Goal: Transaction & Acquisition: Purchase product/service

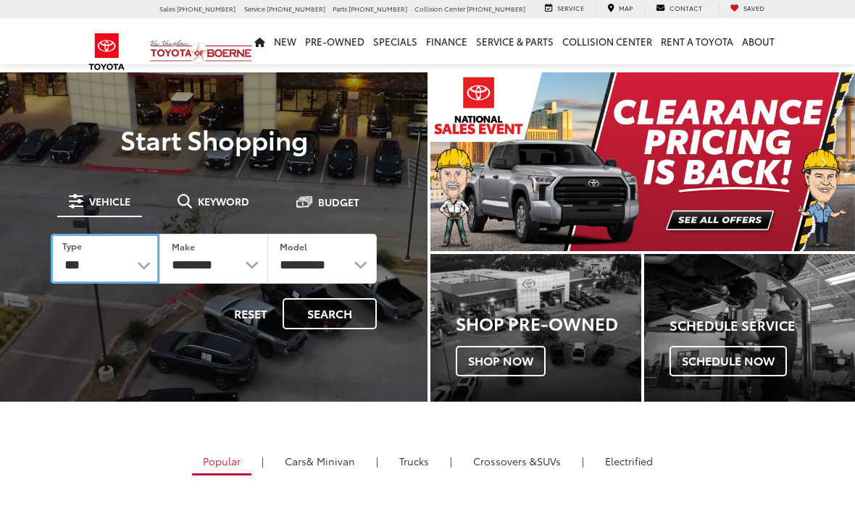
click at [106, 246] on select "*** *** **** *********" at bounding box center [105, 259] width 109 height 50
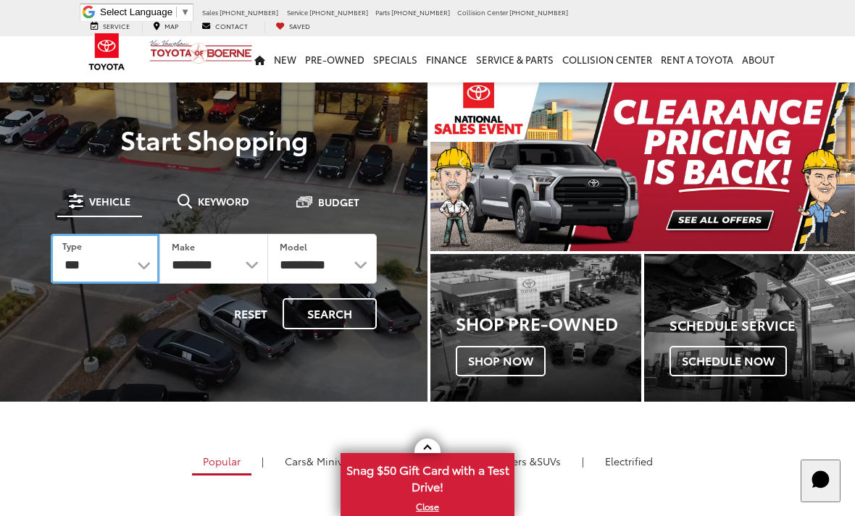
select select "******"
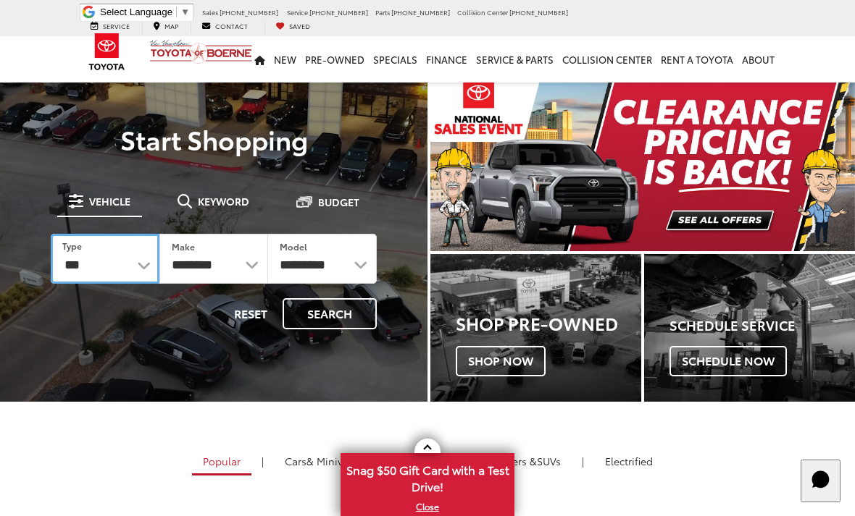
select select
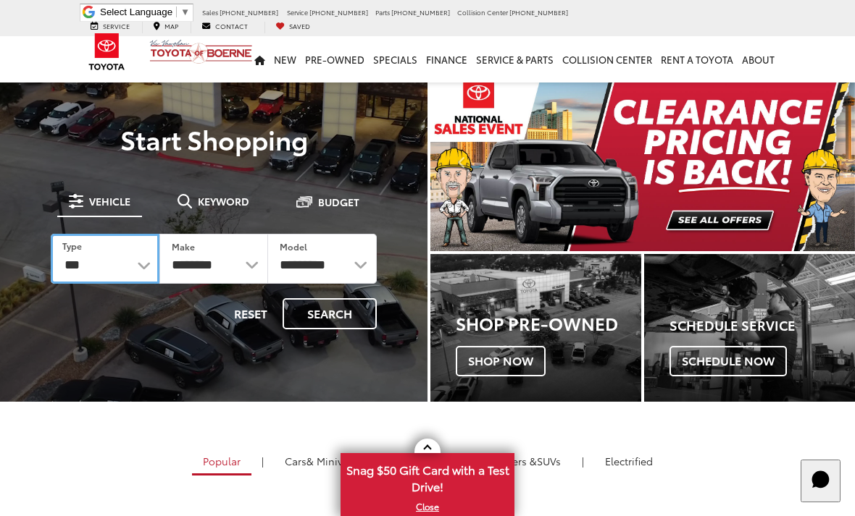
select select
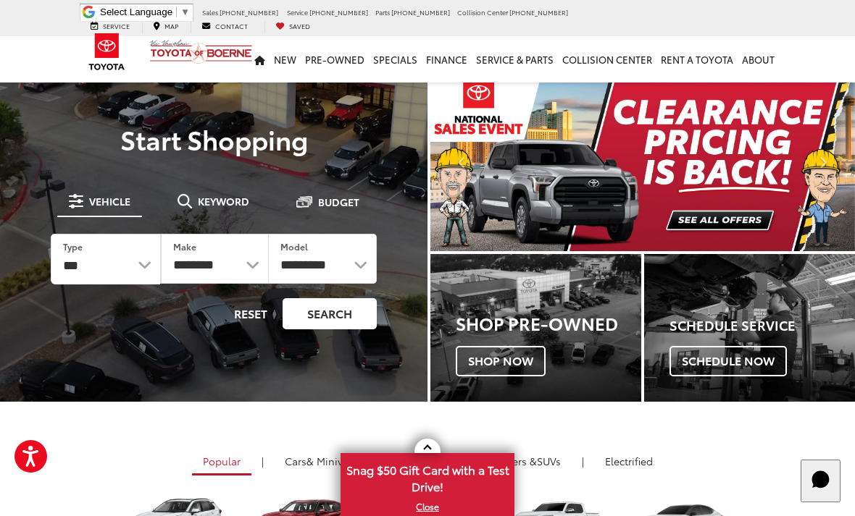
click at [328, 314] on button "Search" at bounding box center [329, 313] width 94 height 31
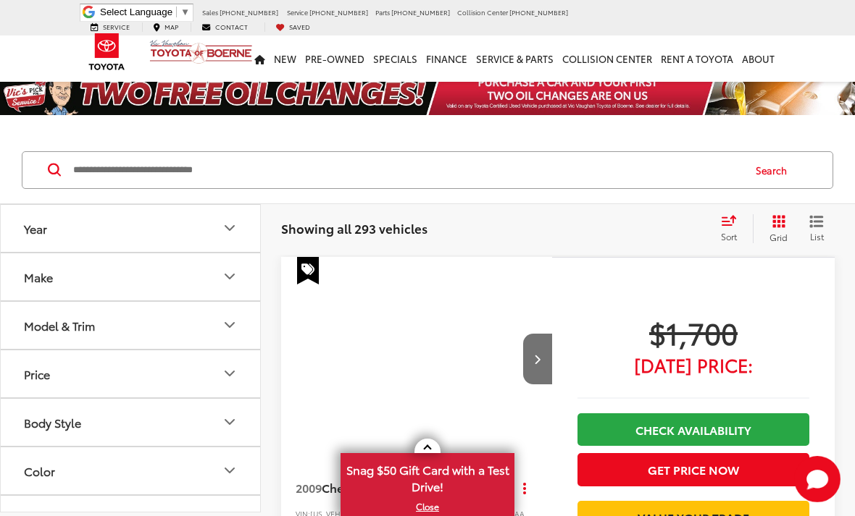
click at [343, 178] on input "Search by Make, Model, or Keyword" at bounding box center [407, 170] width 670 height 35
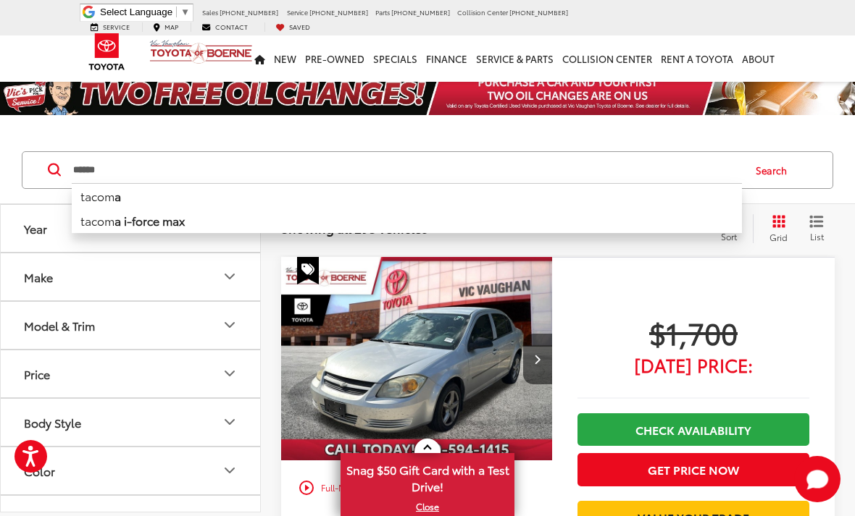
type input "******"
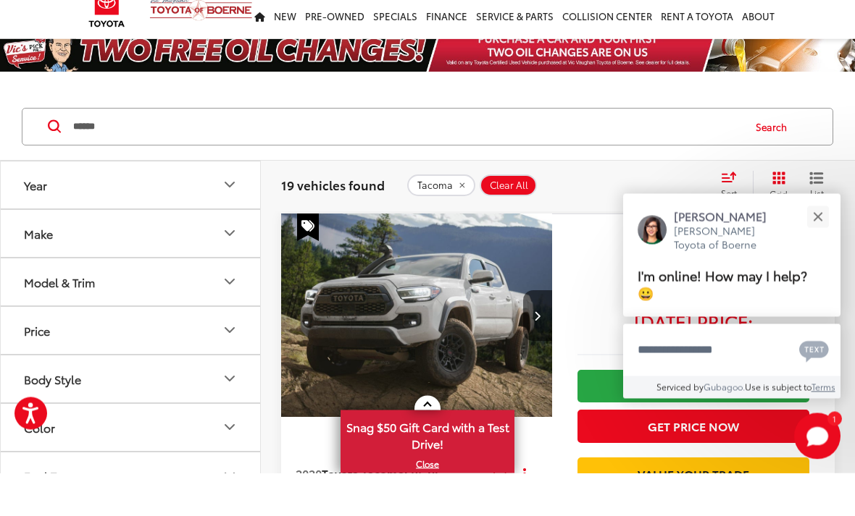
click at [766, 214] on button "Grid" at bounding box center [775, 228] width 46 height 29
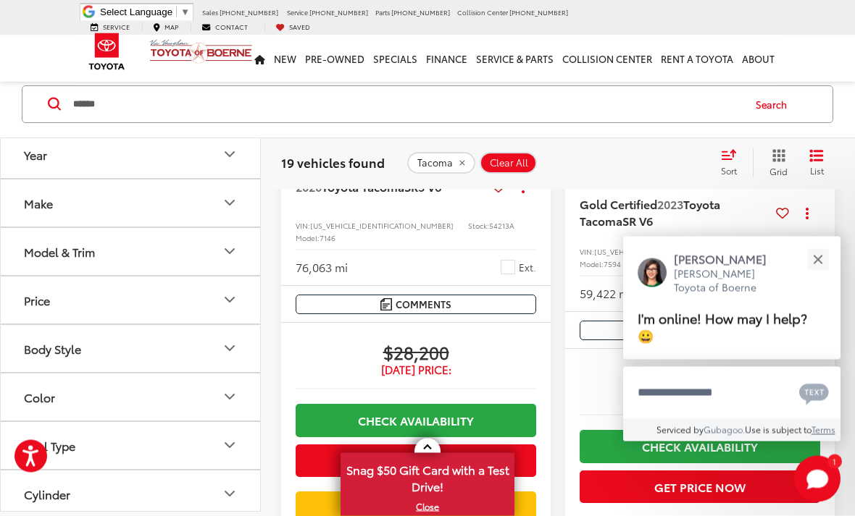
scroll to position [341, 0]
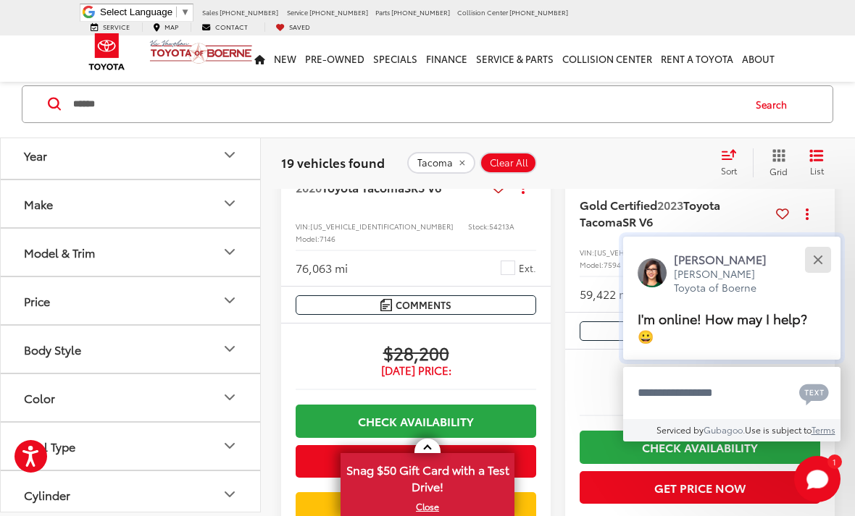
click at [811, 275] on button "Close" at bounding box center [817, 259] width 31 height 31
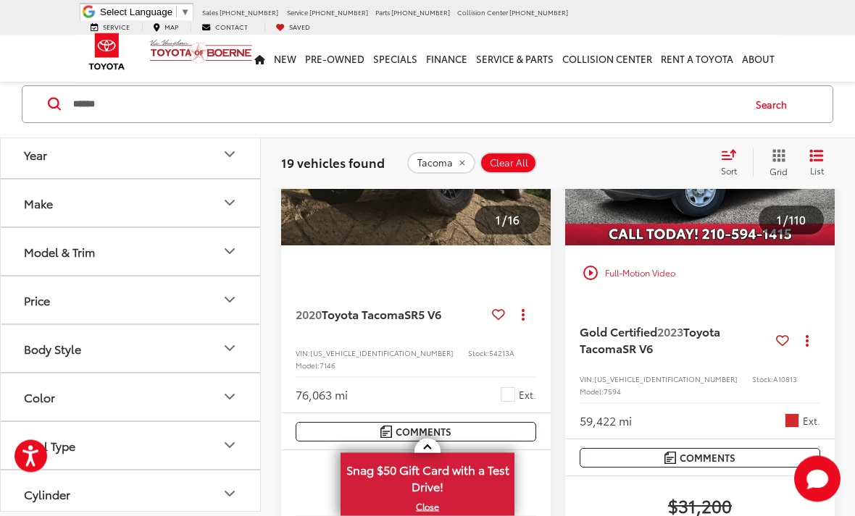
scroll to position [219, 0]
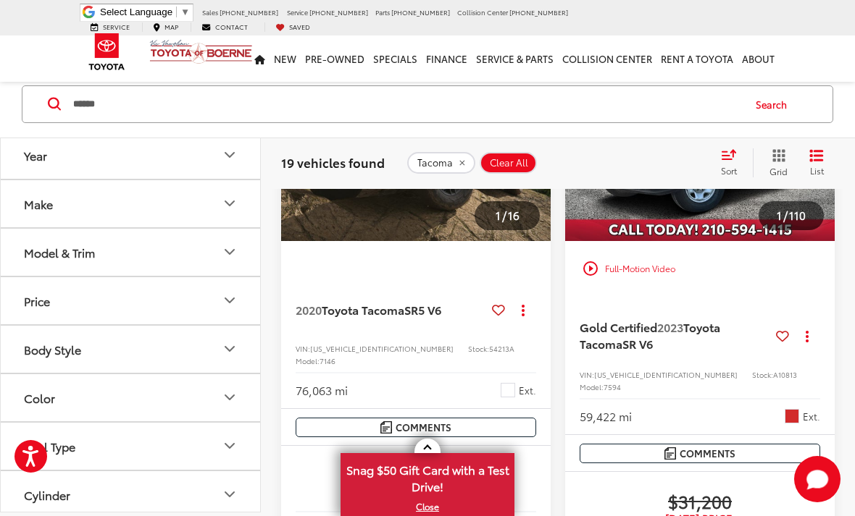
click at [327, 219] on img "2020 Toyota Tacoma SR5 V6 0" at bounding box center [416, 140] width 272 height 204
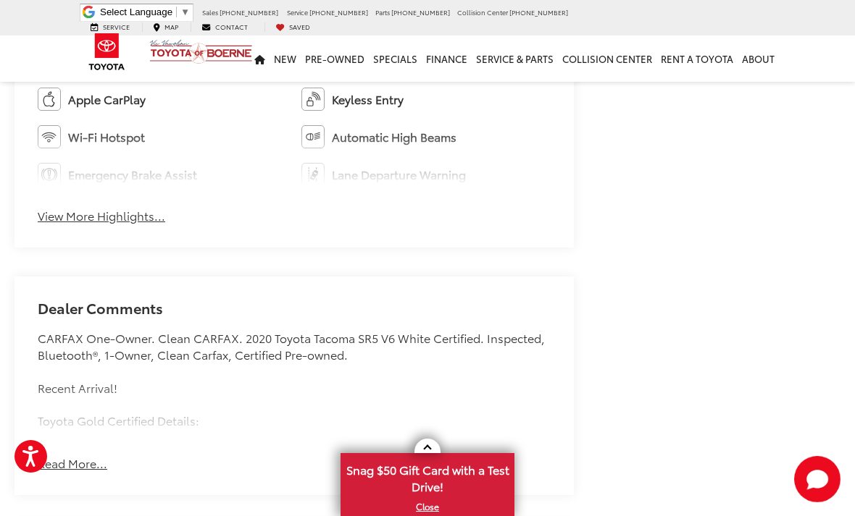
scroll to position [910, 0]
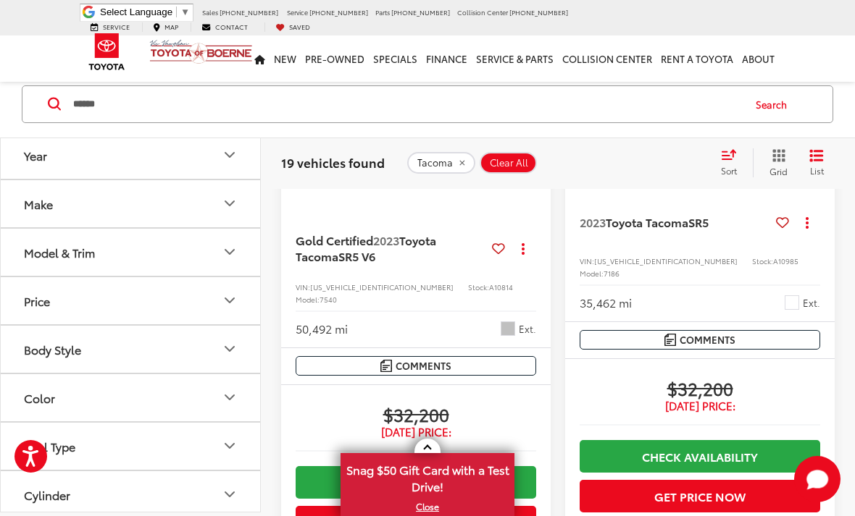
scroll to position [2638, 0]
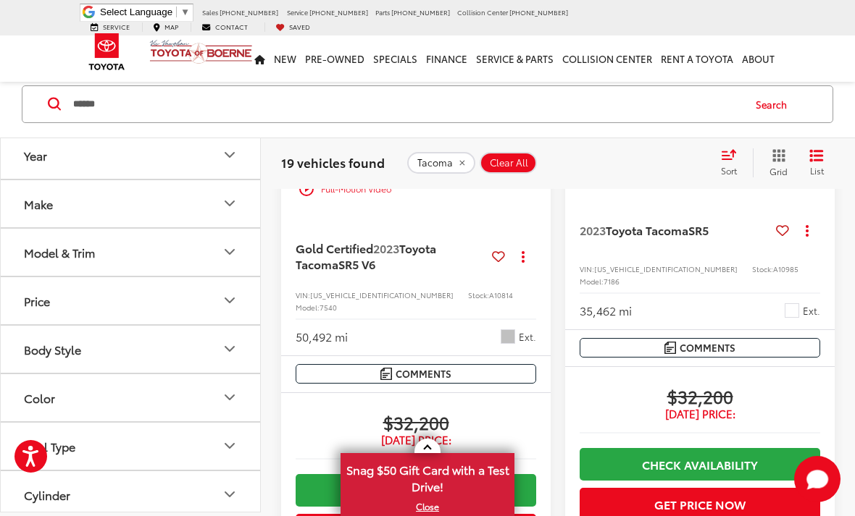
click at [713, 162] on img "2023 Toyota Tacoma SR5 0" at bounding box center [700, 61] width 272 height 204
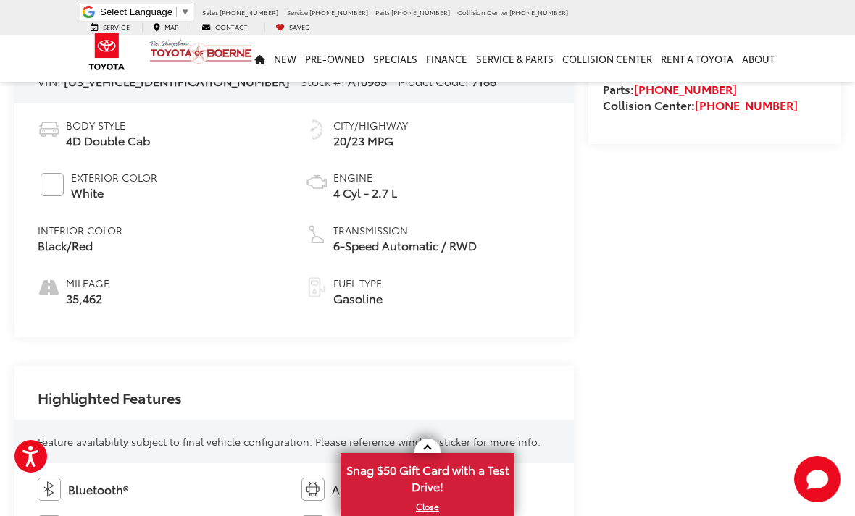
scroll to position [520, 0]
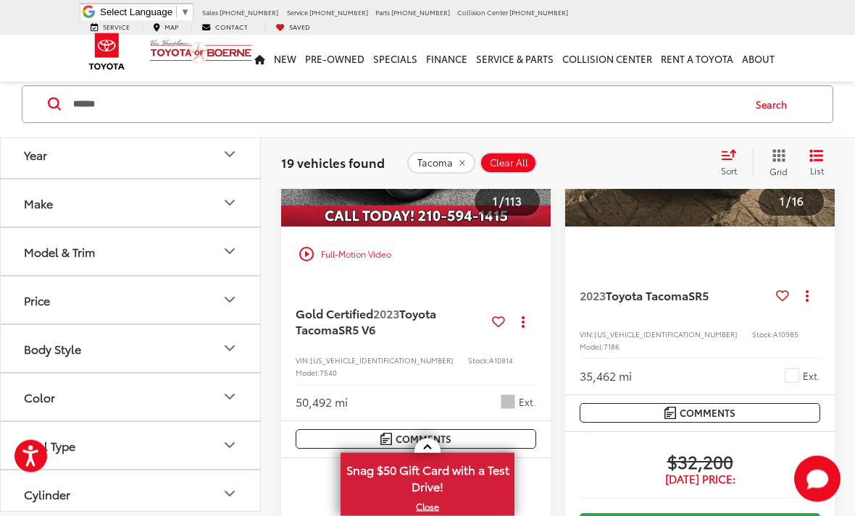
scroll to position [2641, 0]
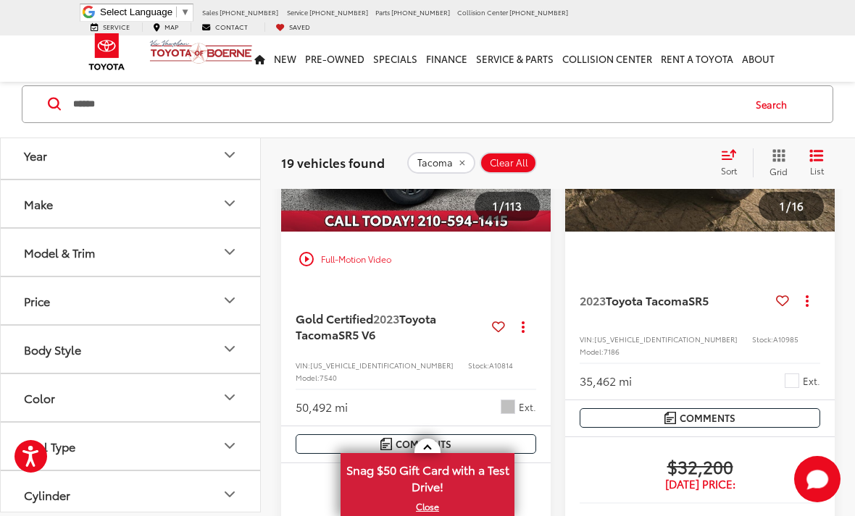
click at [352, 232] on img "2023 Toyota Tacoma SR5 V6 0" at bounding box center [416, 131] width 272 height 204
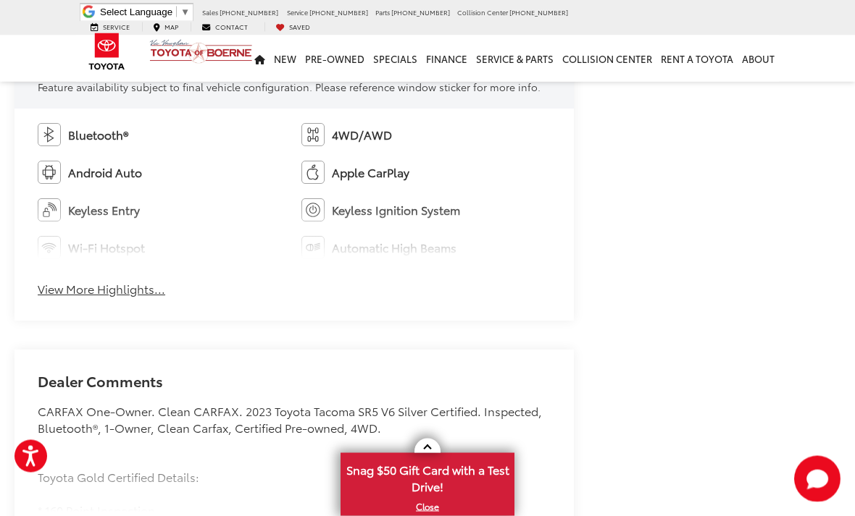
scroll to position [906, 0]
click at [80, 294] on button "View More Highlights..." at bounding box center [101, 289] width 127 height 17
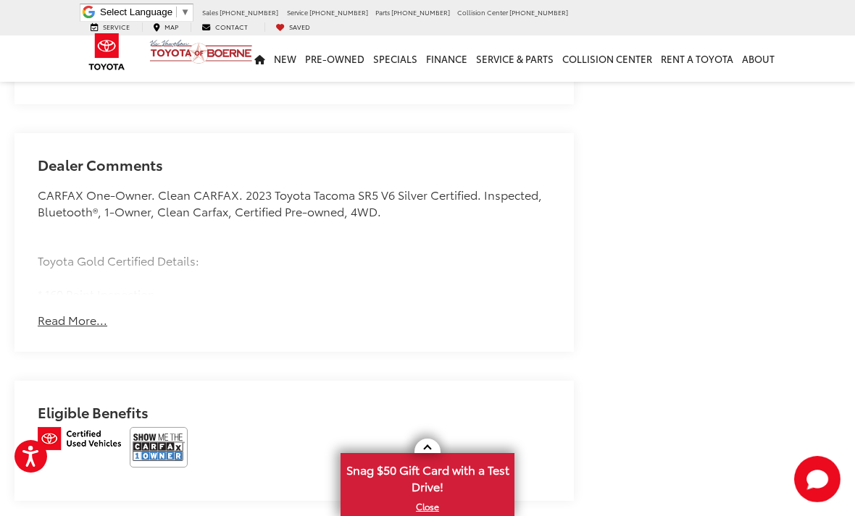
scroll to position [1278, 0]
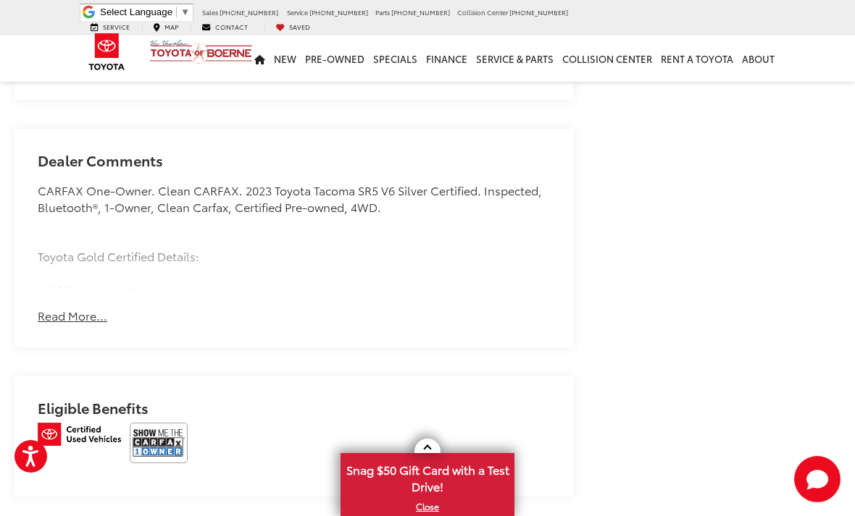
click at [70, 316] on button "Read More..." at bounding box center [73, 316] width 70 height 17
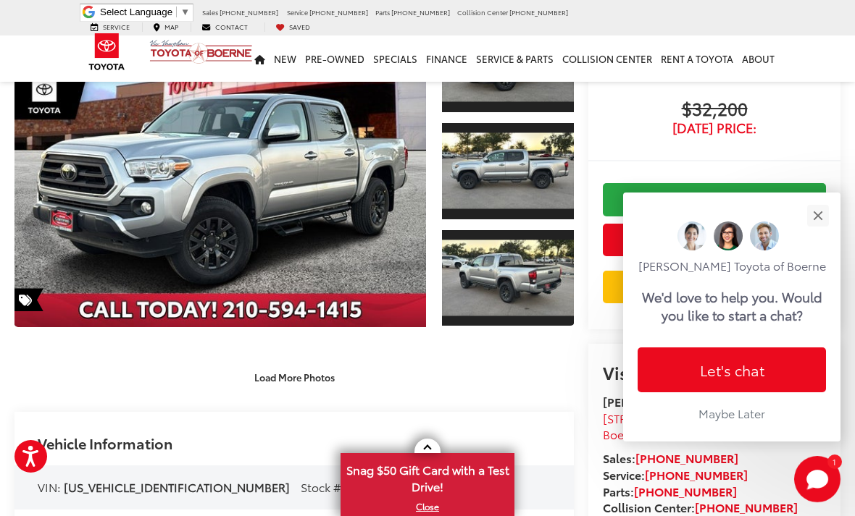
scroll to position [0, 0]
